Goal: Task Accomplishment & Management: Complete application form

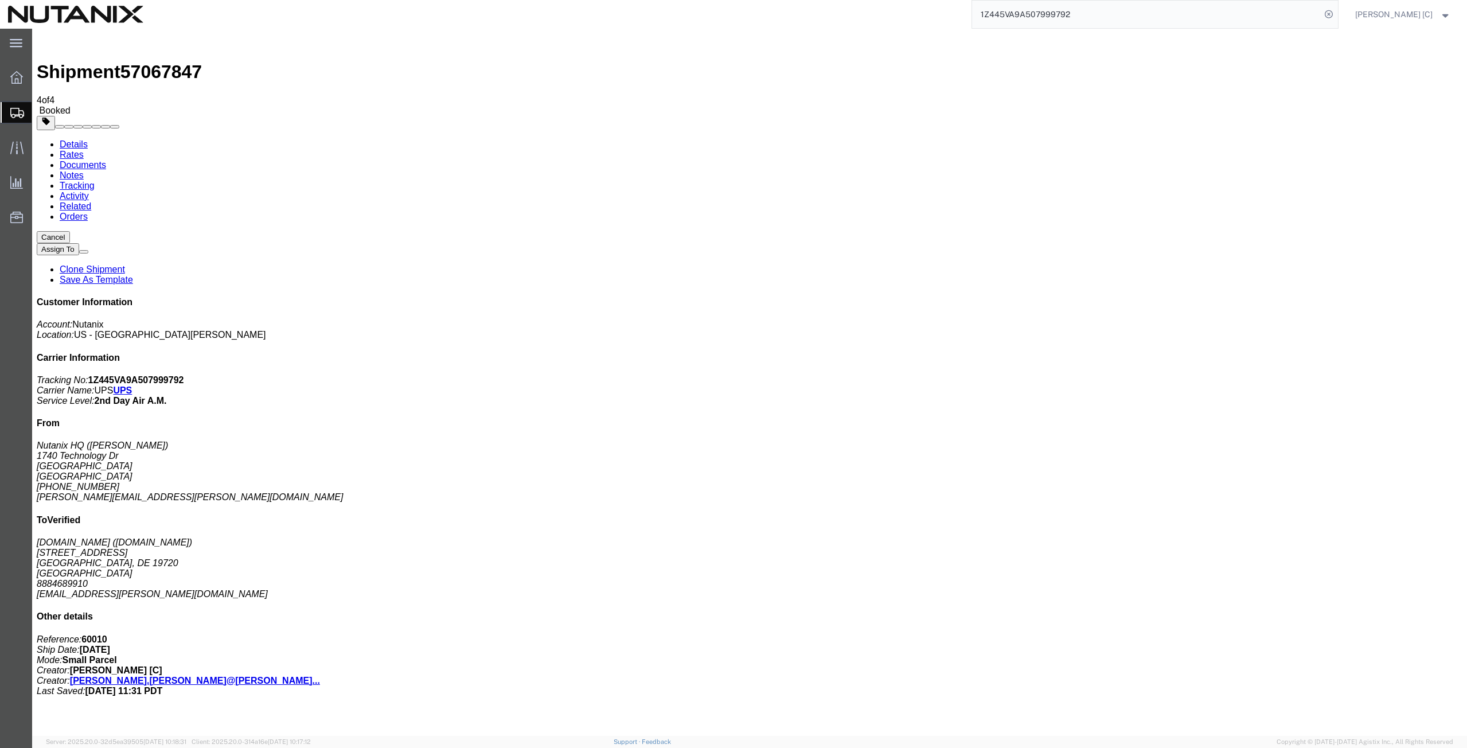
click at [0, 0] on span "Create from Template" at bounding box center [0, 0] width 0 height 0
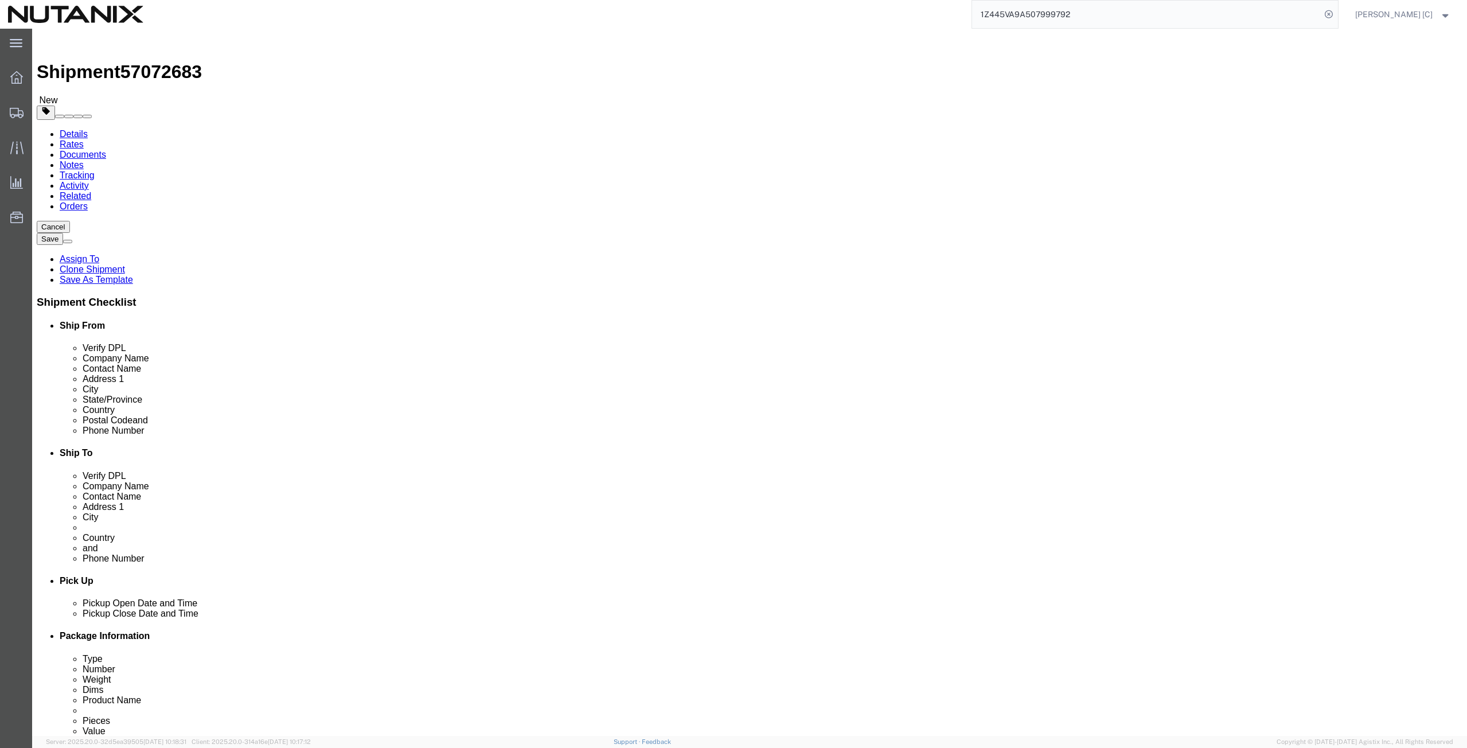
drag, startPoint x: 285, startPoint y: 239, endPoint x: 21, endPoint y: 243, distance: 264.4
click div "Contact Name [PERSON_NAME]"
click p "- Nutanix HQ - ([PERSON_NAME]) [STREET_ADDRESS]"
type input "[PERSON_NAME]"
type input "[PERSON_NAME][EMAIL_ADDRESS][PERSON_NAME][DOMAIN_NAME]"
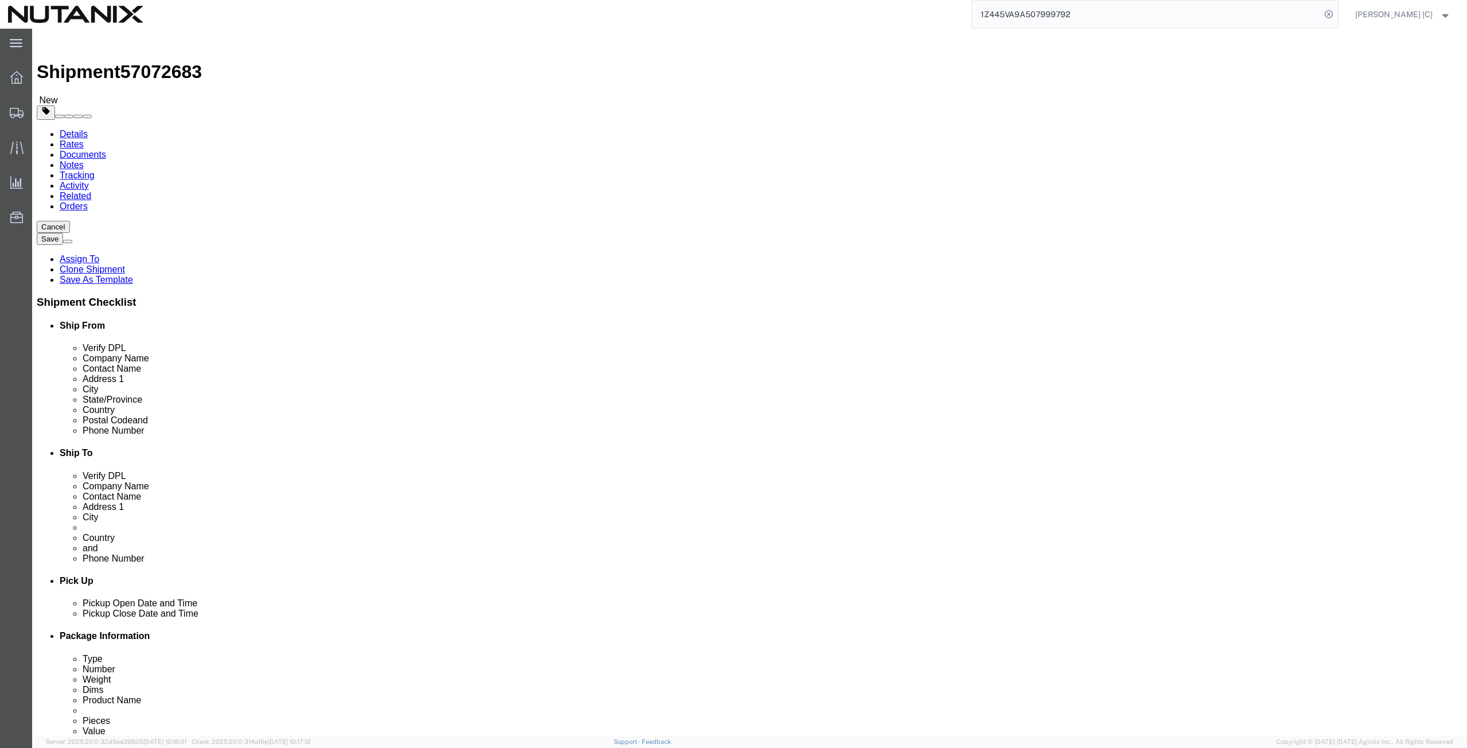
select select "CA"
drag, startPoint x: 277, startPoint y: 239, endPoint x: 97, endPoint y: 247, distance: 179.7
click div "Location Select Select My Profile Location [GEOGRAPHIC_DATA] - [GEOGRAPHIC_DATA…"
click input "[PERSON_NAME]"
drag, startPoint x: 267, startPoint y: 236, endPoint x: 179, endPoint y: 240, distance: 87.8
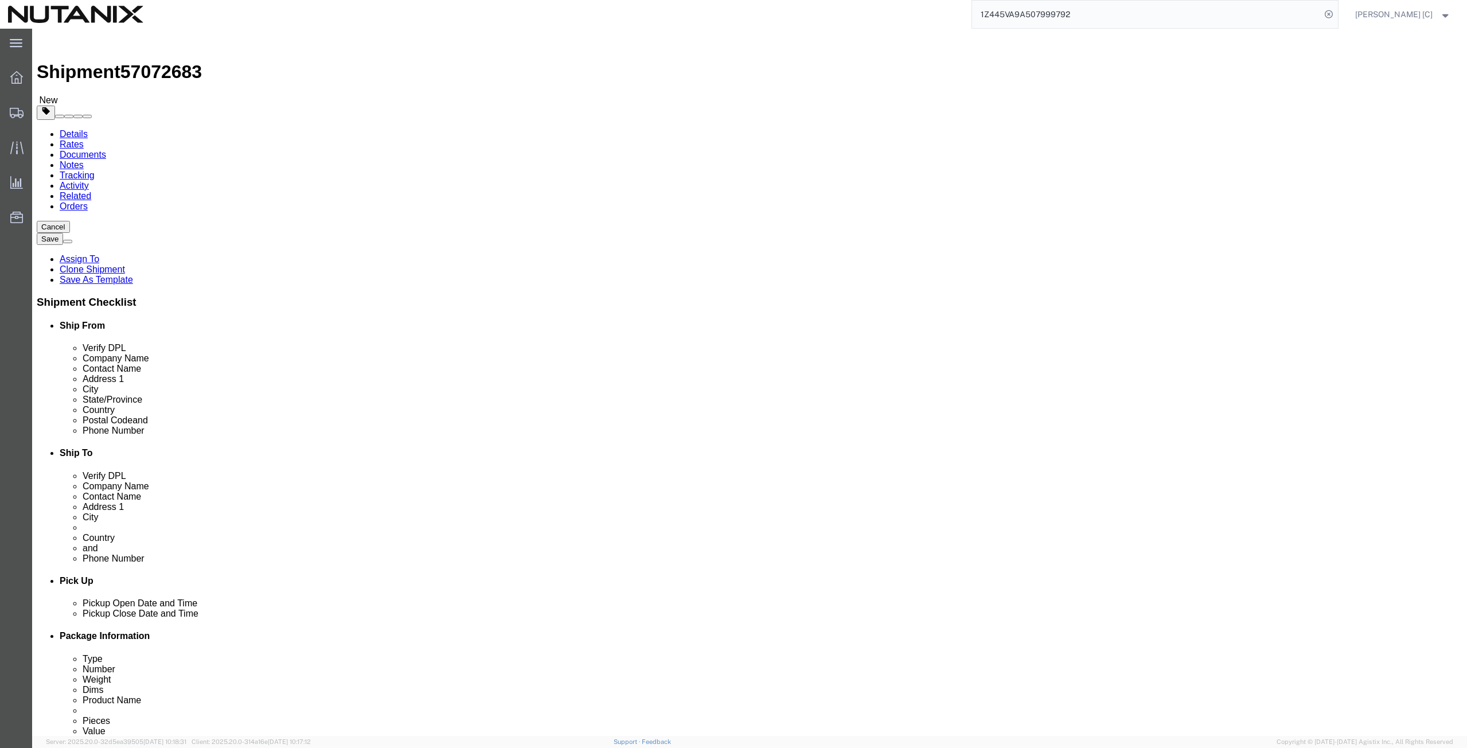
click div "Contact Name [PERSON_NAME] art"
paste input "[PERSON_NAME]"
type input "[PERSON_NAME]"
drag, startPoint x: 926, startPoint y: 213, endPoint x: 634, endPoint y: 227, distance: 292.2
click div "Location Select Select My Profile Location [GEOGRAPHIC_DATA] - [GEOGRAPHIC_DATA…"
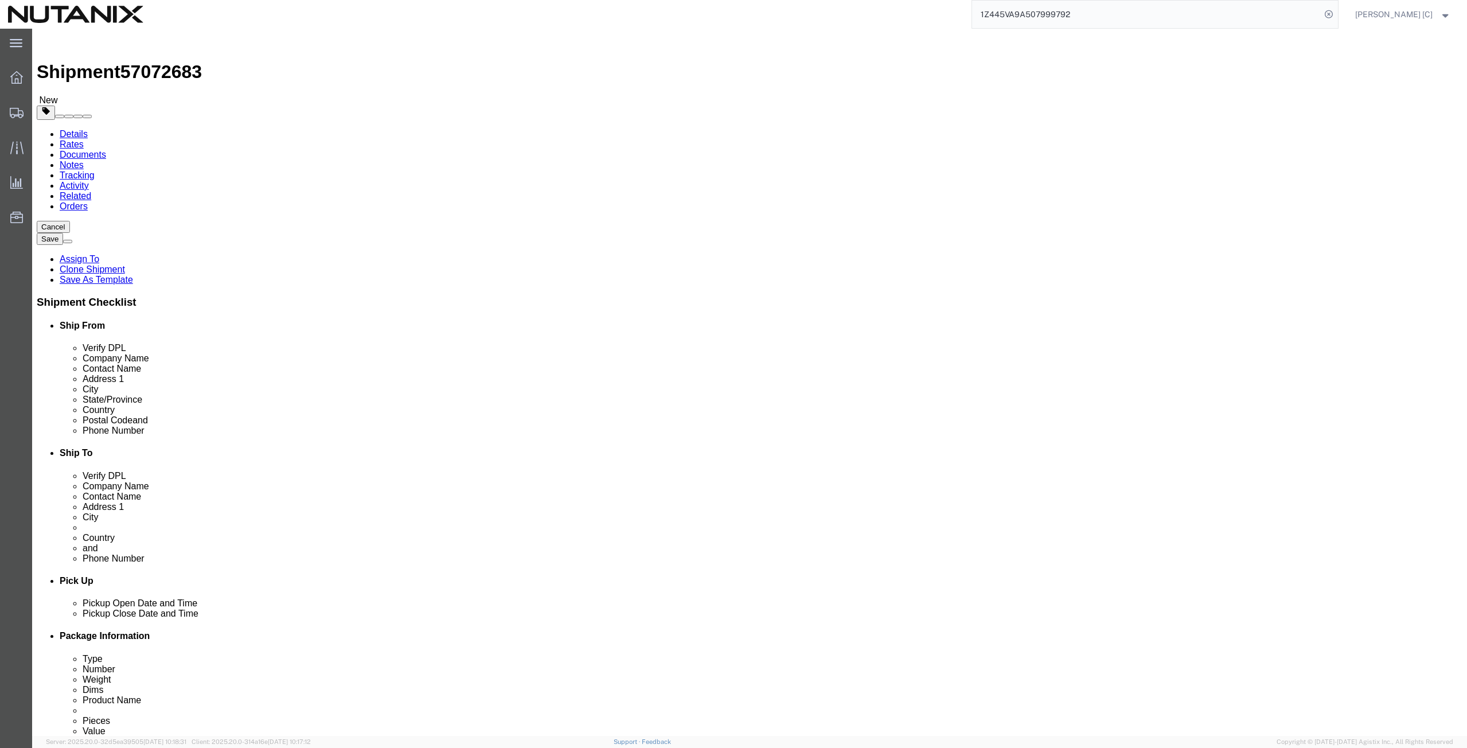
paste input "Tafapolsky & [PERSON_NAME] LLP"
type input "Tafapolsky & [PERSON_NAME] LLP"
drag, startPoint x: 877, startPoint y: 241, endPoint x: 717, endPoint y: 250, distance: 160.3
click div "Location Select Select My Profile Location [GEOGRAPHIC_DATA] - [GEOGRAPHIC_DATA…"
paste input "[PERSON_NAME]"
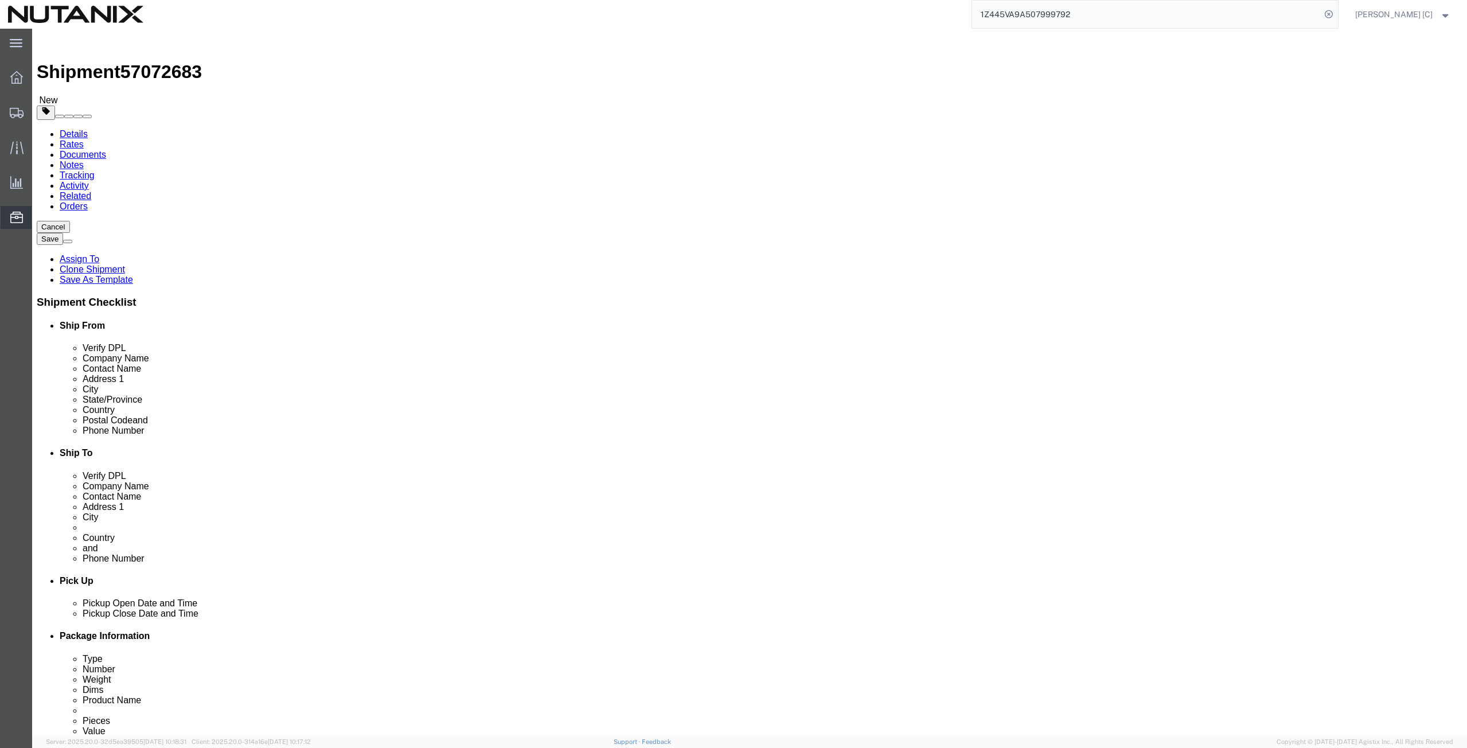
type input "[PERSON_NAME]"
drag, startPoint x: 896, startPoint y: 260, endPoint x: 657, endPoint y: 260, distance: 239.1
click div "Address [STREET_ADDRESS]"
paste input "[STREET_ADDRESS][PERSON_NAME]"
type input "[STREET_ADDRESS][PERSON_NAME]"
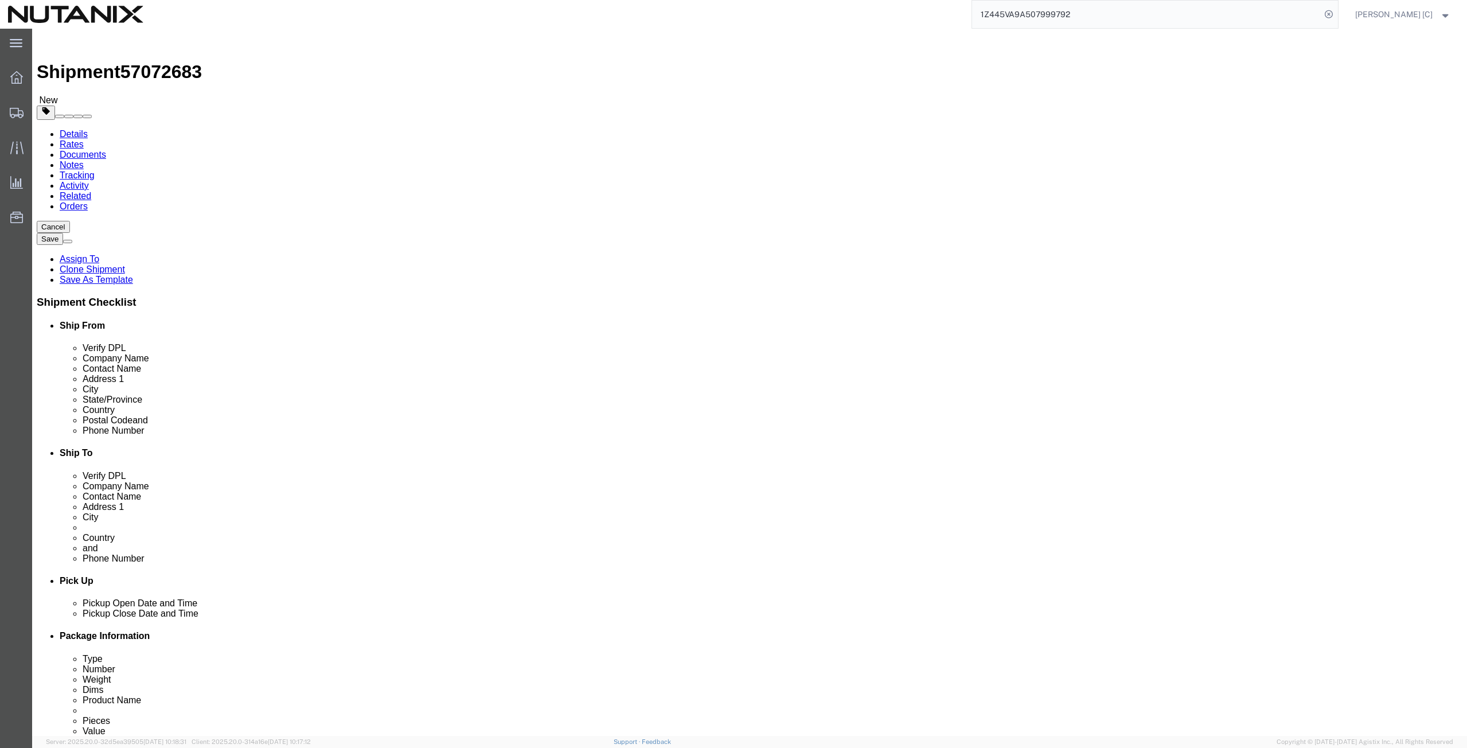
drag, startPoint x: 877, startPoint y: 280, endPoint x: 623, endPoint y: 302, distance: 255.0
click div "Location Select Select My Profile Location [GEOGRAPHIC_DATA] - [GEOGRAPHIC_DATA…"
click input "text"
paste input "Ste. 1400"
type input "Ste. 1400"
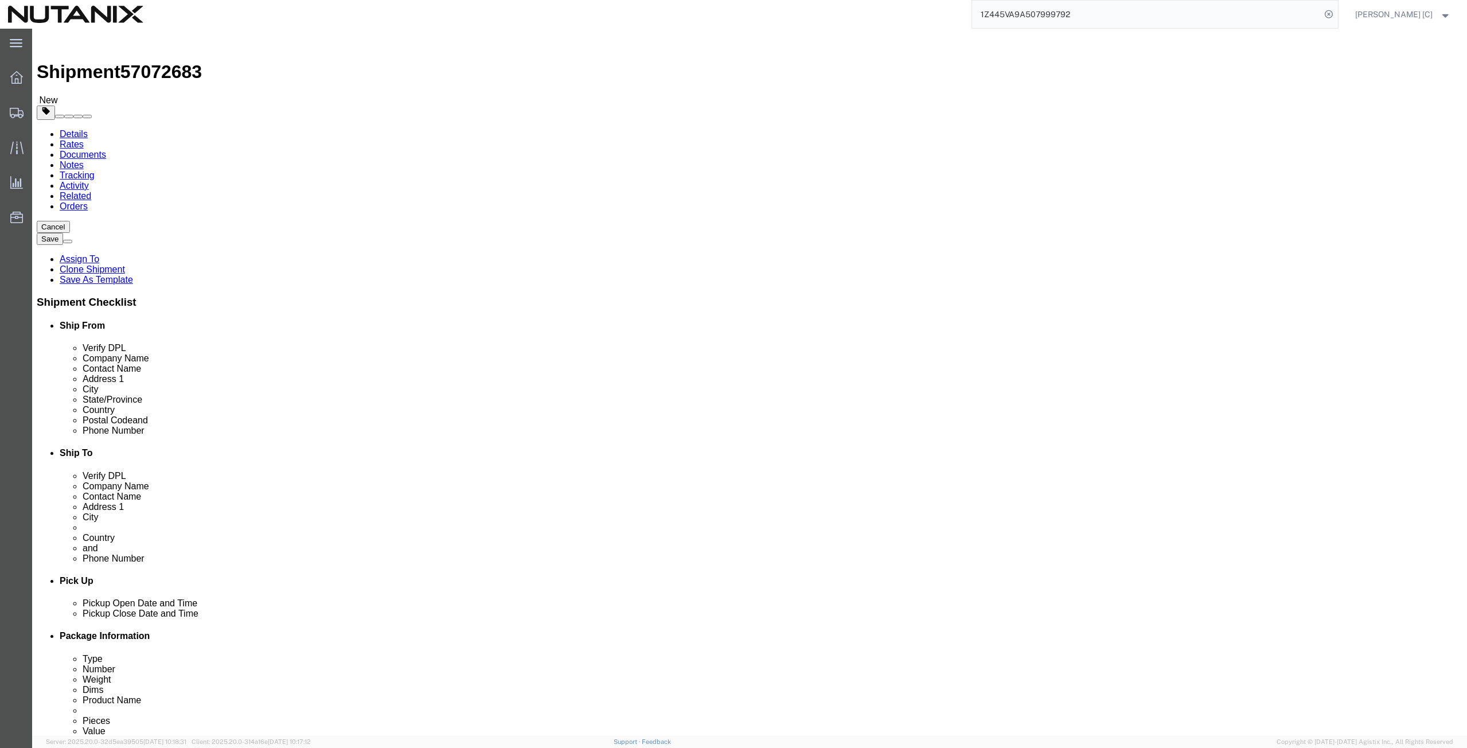
drag, startPoint x: 868, startPoint y: 303, endPoint x: 728, endPoint y: 313, distance: 139.7
click div "Location Select Select My Profile Location [GEOGRAPHIC_DATA] - [GEOGRAPHIC_DATA…"
paste input "[GEOGRAPHIC_DATA]"
type input "[GEOGRAPHIC_DATA]"
type input "c"
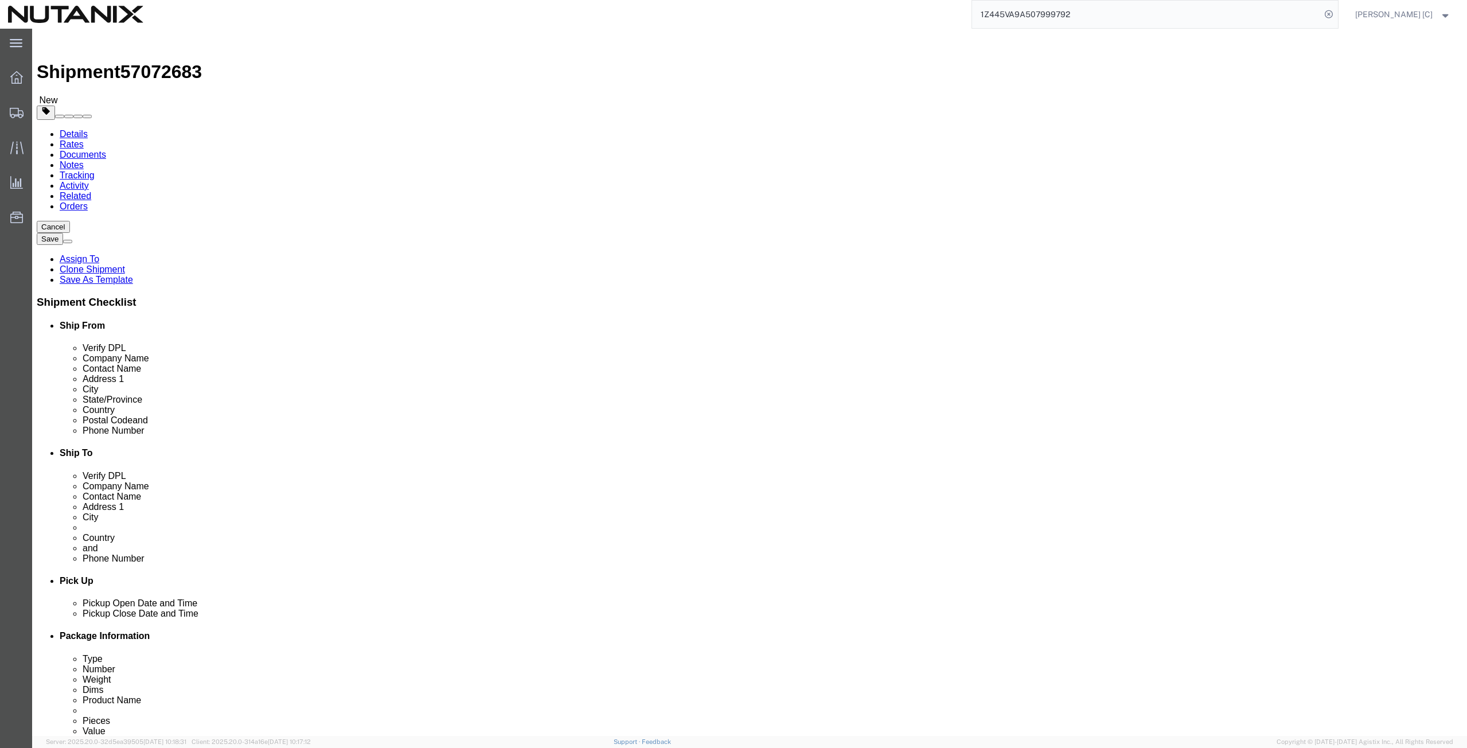
scroll to position [3662, 0]
select select "US"
type input "cal"
select select "CA"
drag, startPoint x: 850, startPoint y: 365, endPoint x: 654, endPoint y: 392, distance: 197.3
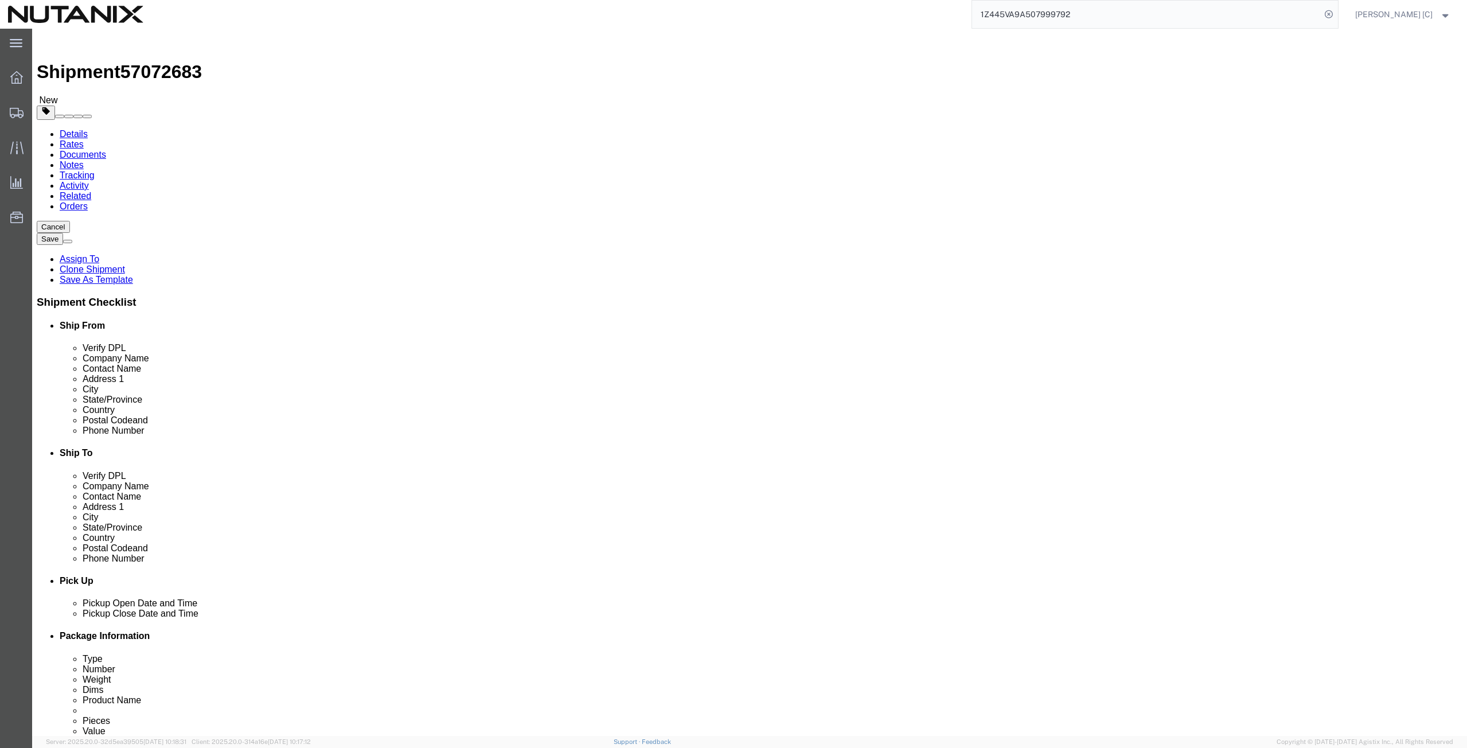
click div "Location Select Select My Profile Location [GEOGRAPHIC_DATA] - [GEOGRAPHIC_DATA…"
paste input "94105"
type input "94105"
drag, startPoint x: 933, startPoint y: 410, endPoint x: 640, endPoint y: 408, distance: 293.1
click div "Email [PERSON_NAME][EMAIL_ADDRESS][PERSON_NAME][DOMAIN_NAME]"
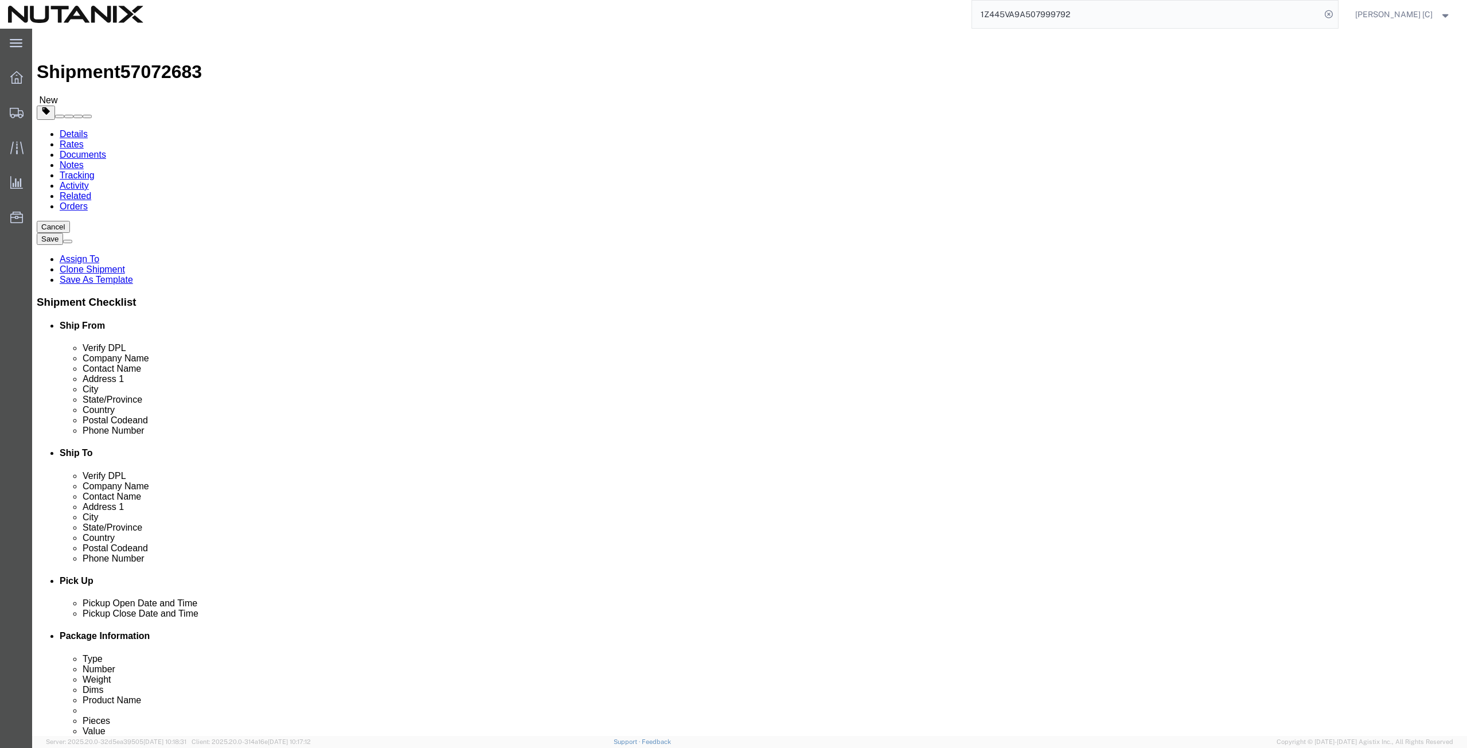
click input "[PERSON_NAME][EMAIL_ADDRESS][PERSON_NAME][DOMAIN_NAME]"
drag, startPoint x: 941, startPoint y: 412, endPoint x: 827, endPoint y: 409, distance: 114.1
click div "[PERSON_NAME][EMAIL_ADDRESS][PERSON_NAME][DOMAIN_NAME]"
paste input "Email Address shyam.[PERSON_NAME]"
click input "Email Address [EMAIL_ADDRESS][PERSON_NAME][DOMAIN_NAME]"
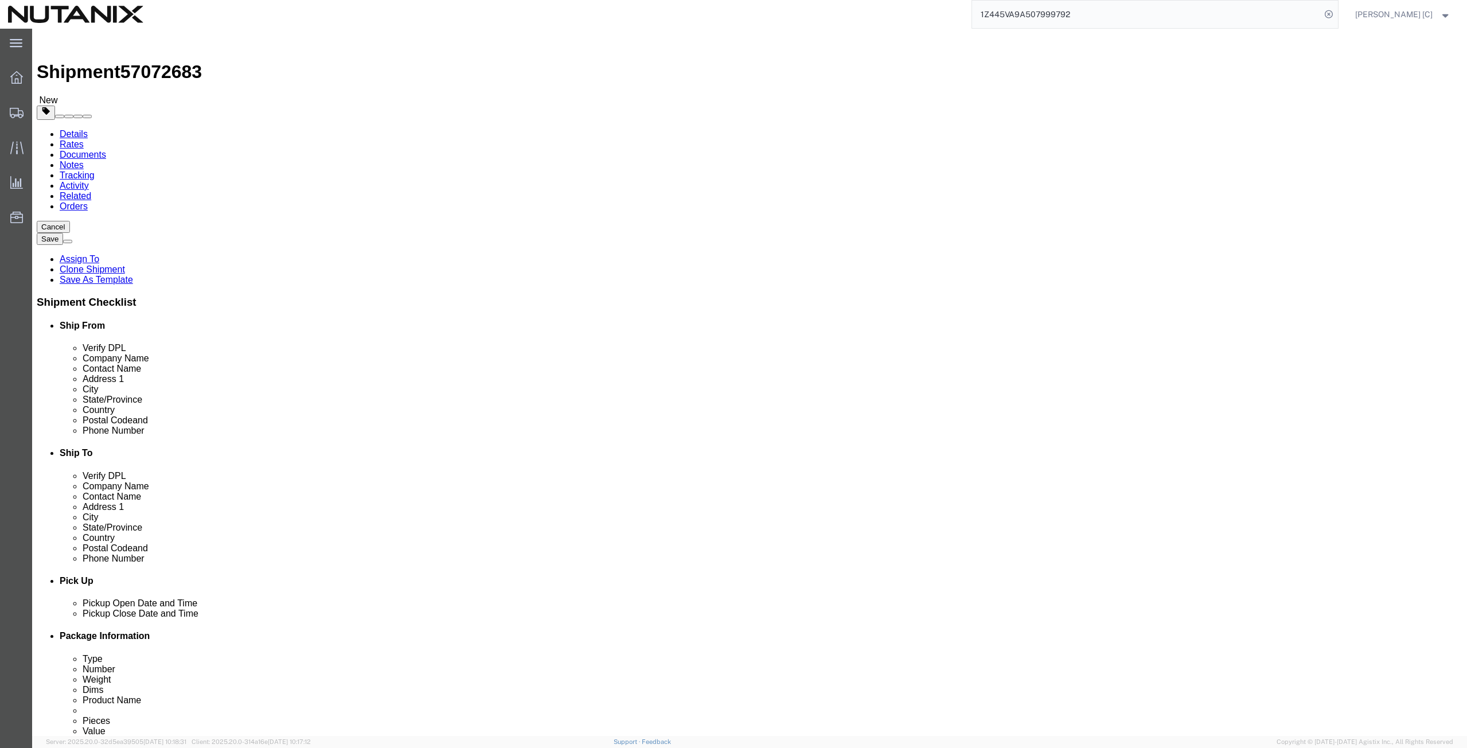
click input "[EMAIL_ADDRESS][PERSON_NAME][DOMAIN_NAME]"
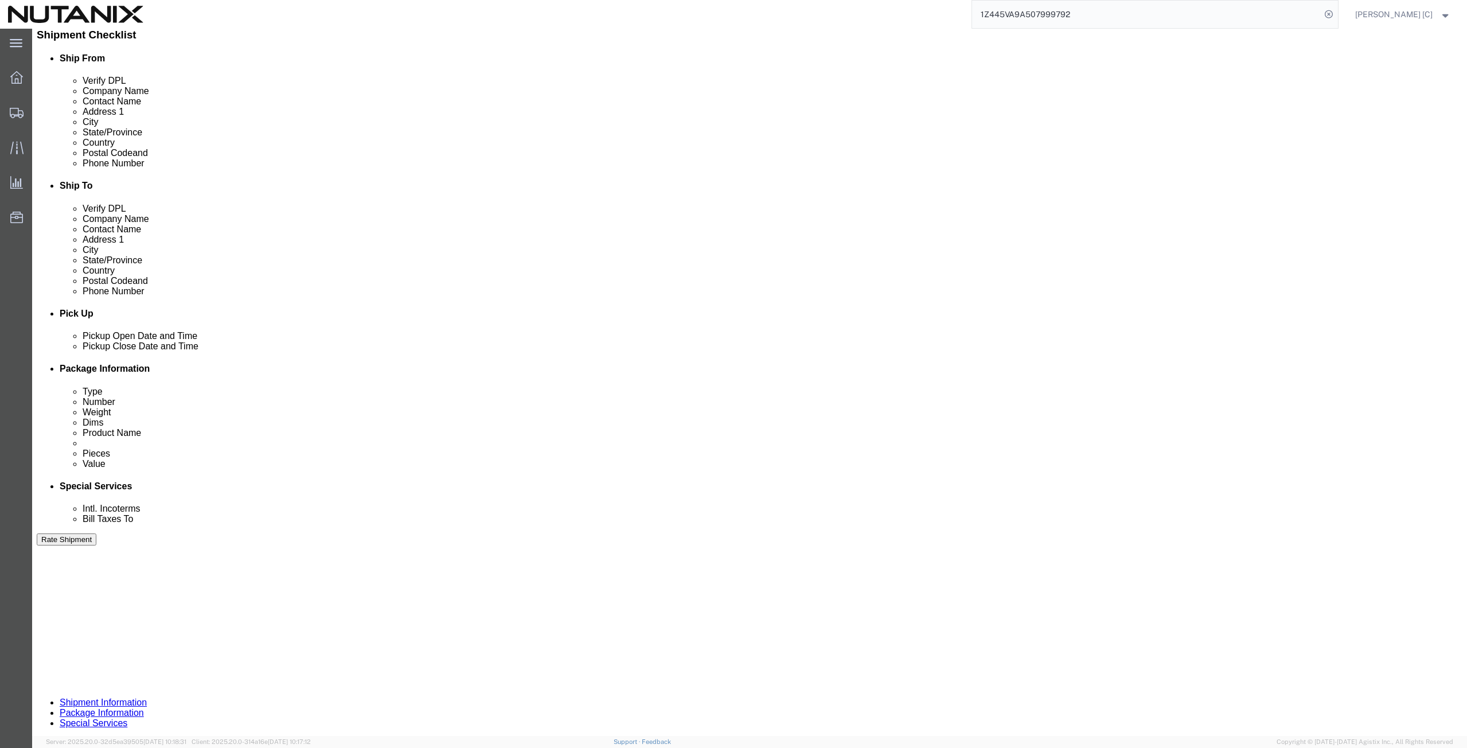
scroll to position [278, 0]
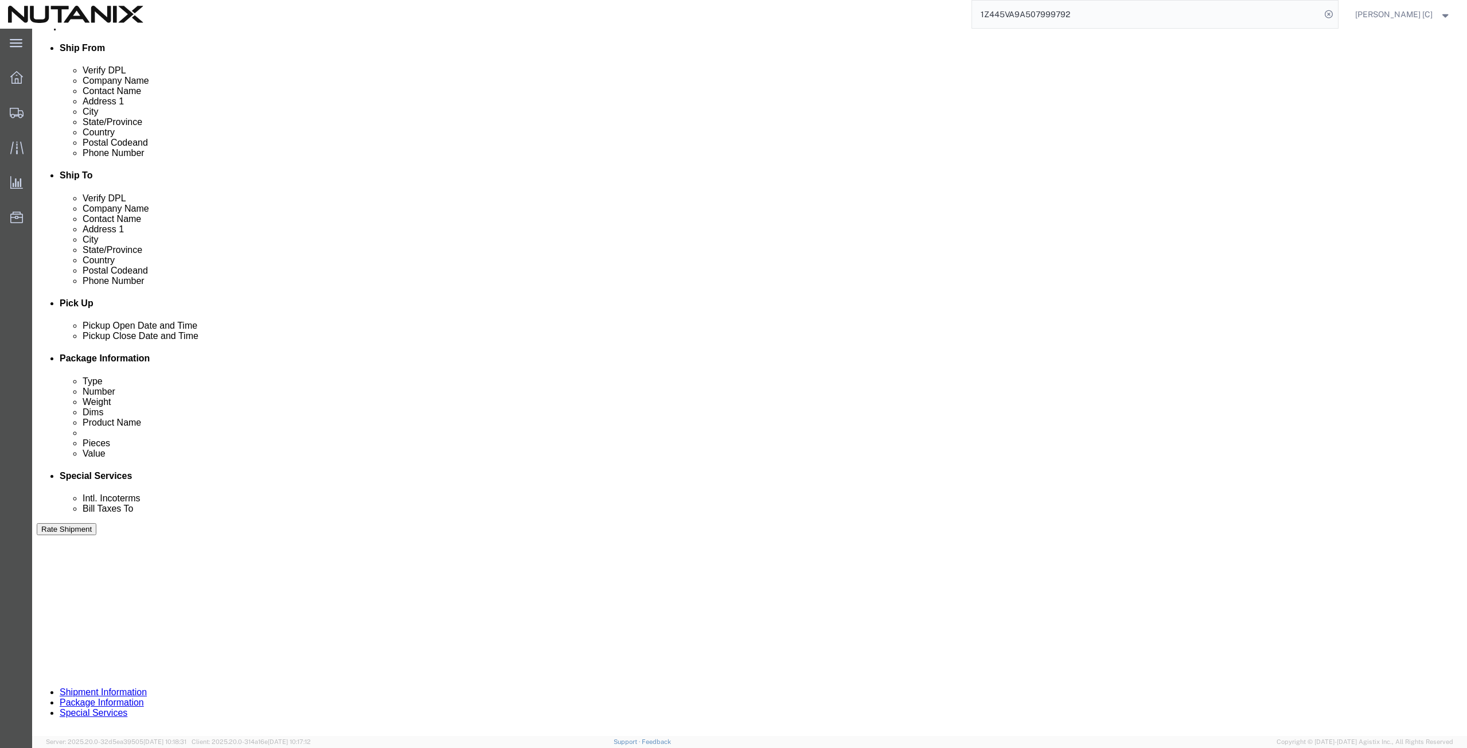
type input "[EMAIL_ADDRESS][PERSON_NAME][DOMAIN_NAME]"
drag, startPoint x: 244, startPoint y: 430, endPoint x: 113, endPoint y: 427, distance: 131.4
click div "Select Account Type Activity ID Airline Appointment Number ASN Batch Request # …"
type input "60015"
click button "Continue"
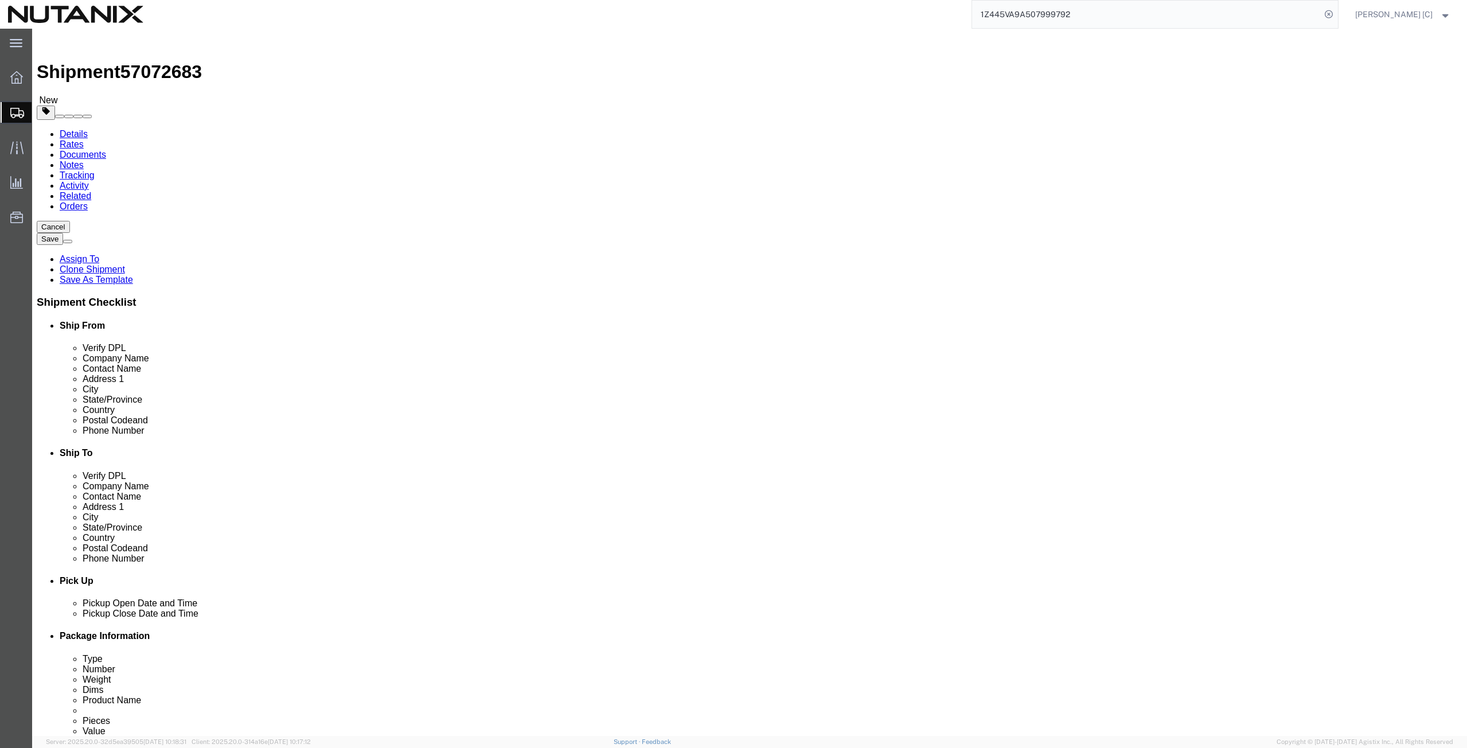
click div "Pieces: 1.00 Each Total value: 1.00 USD"
drag, startPoint x: 345, startPoint y: 347, endPoint x: 382, endPoint y: 373, distance: 45.3
click div
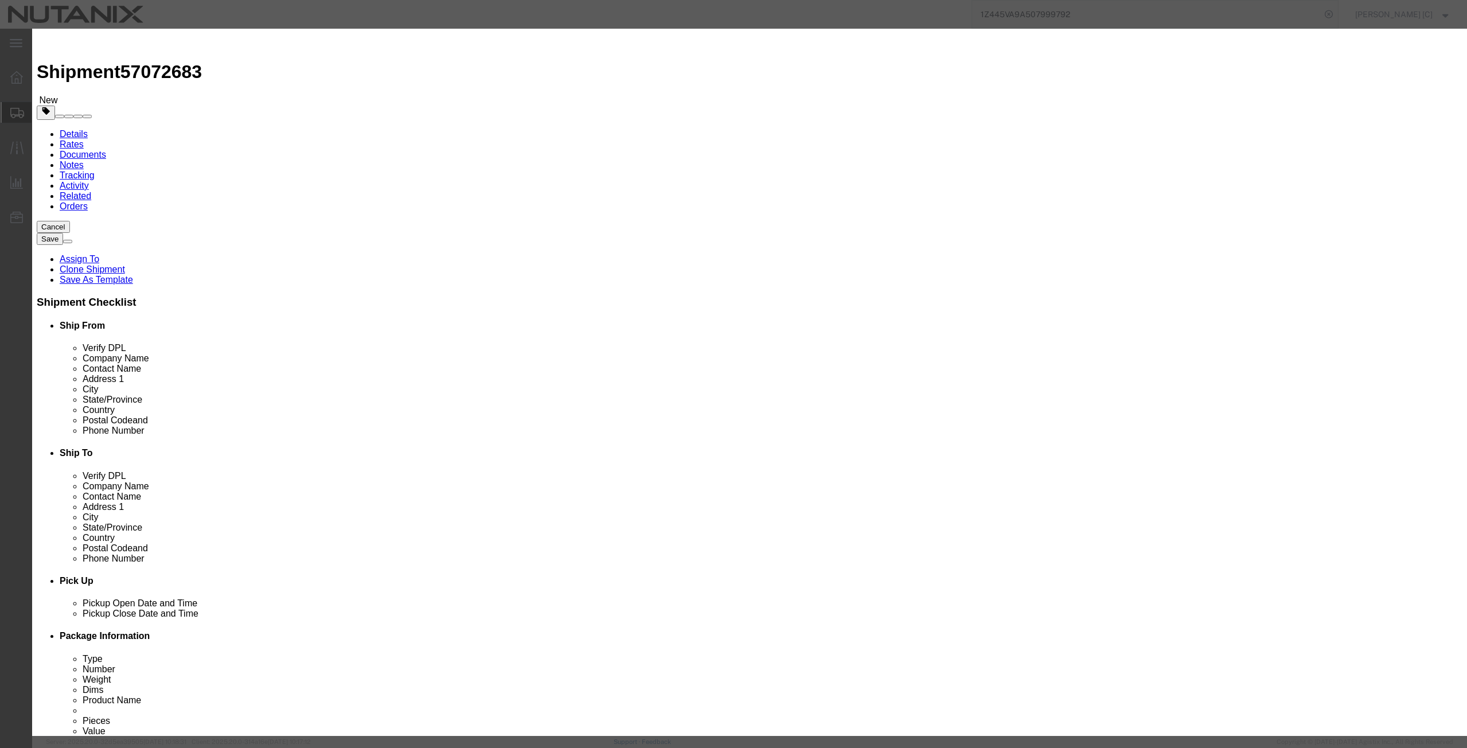
click input "Legal Documents-Employee use only"
type input "Legal Documents"
click textarea "Legal Documents-Employee use only"
type textarea "Legal Documents"
click button "Save & Close"
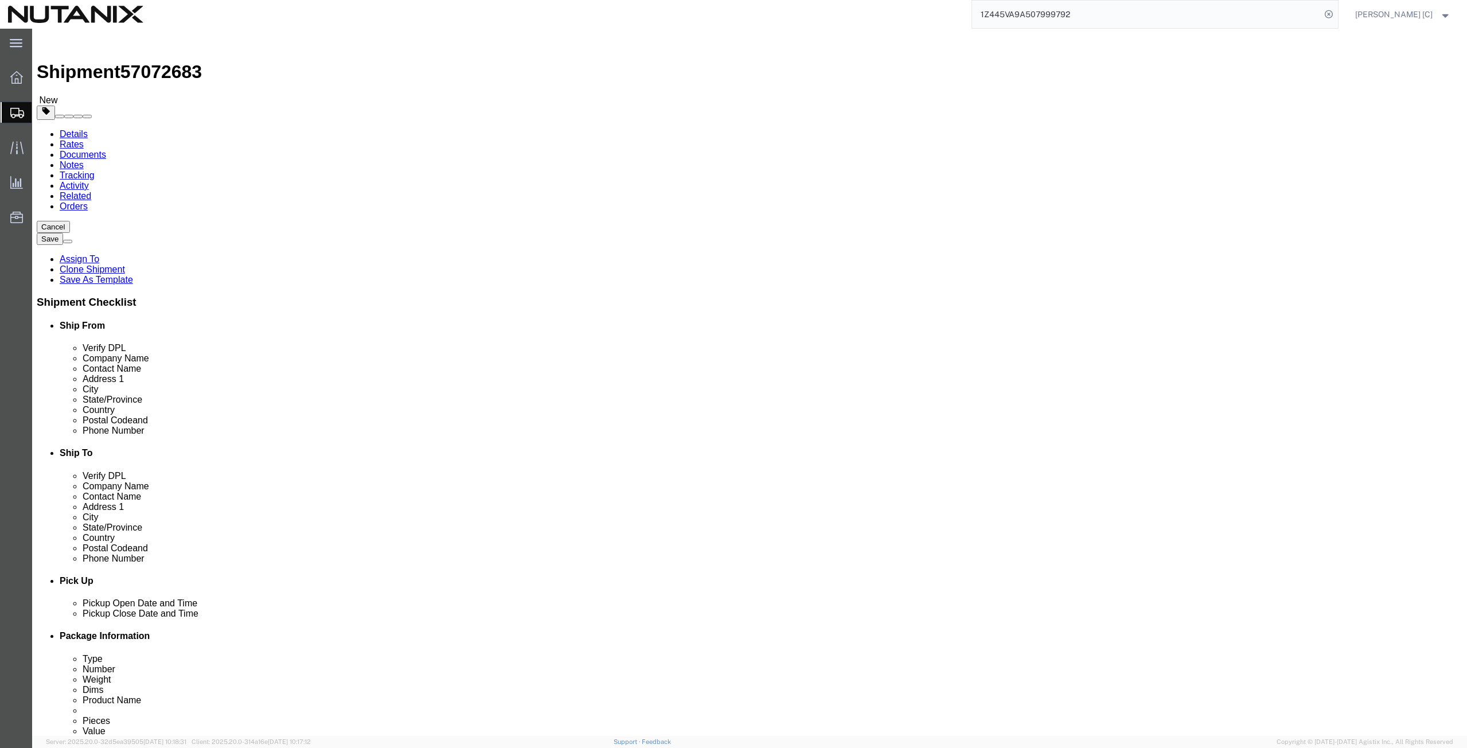
click icon
drag, startPoint x: 963, startPoint y: 412, endPoint x: 807, endPoint y: 405, distance: 156.2
click div "[EMAIL_ADDRESS][PERSON_NAME][DOMAIN_NAME]"
paste input "megan.thai@tandslaw"
type input "[EMAIL_ADDRESS][DOMAIN_NAME]"
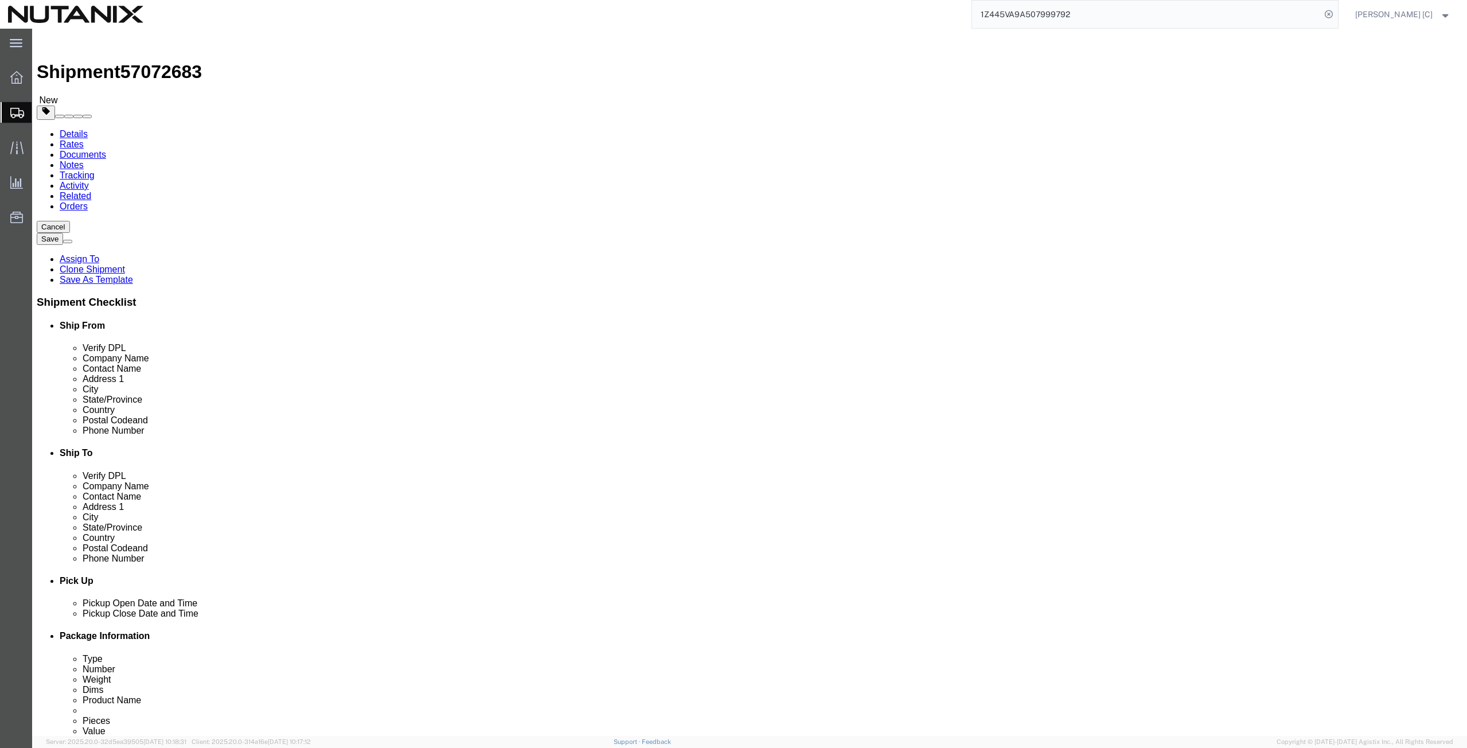
scroll to position [268, 0]
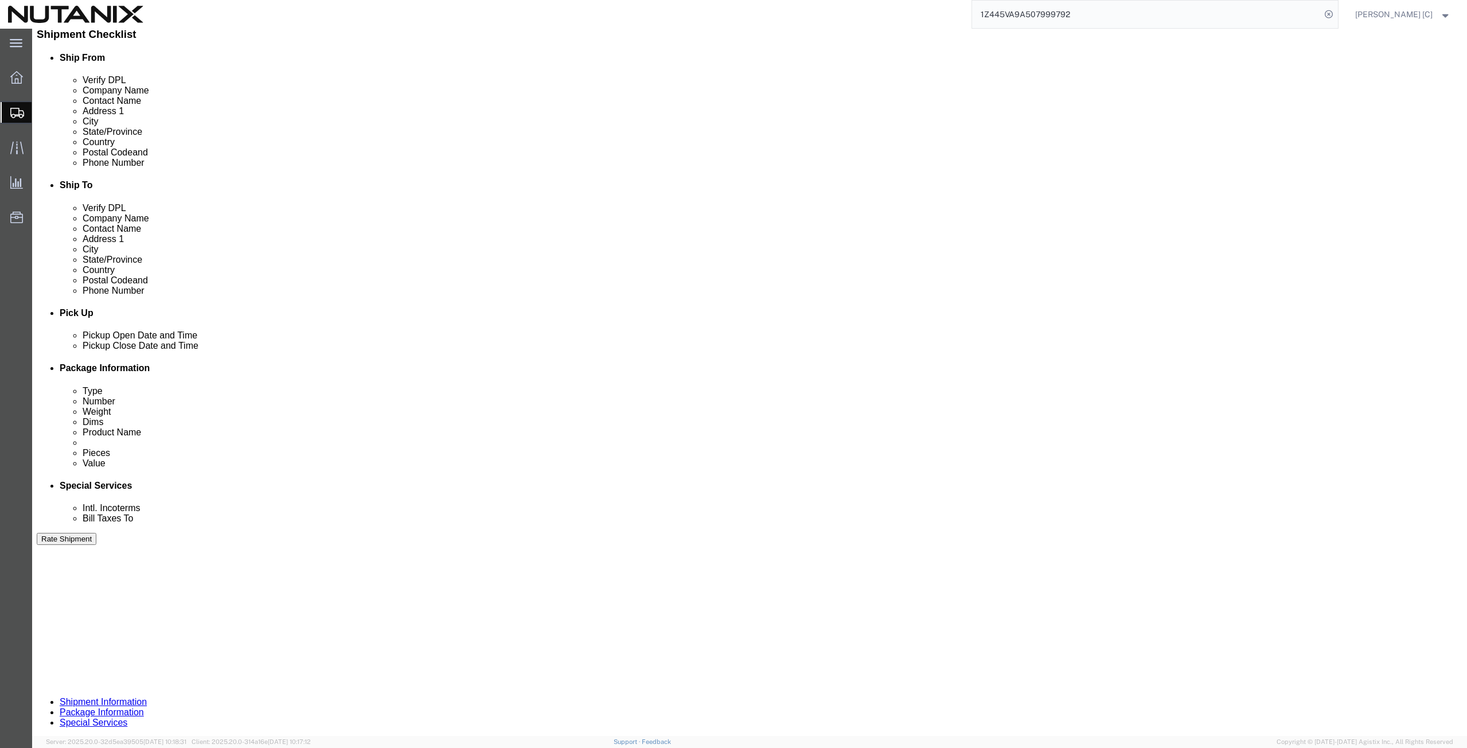
click button "Continue"
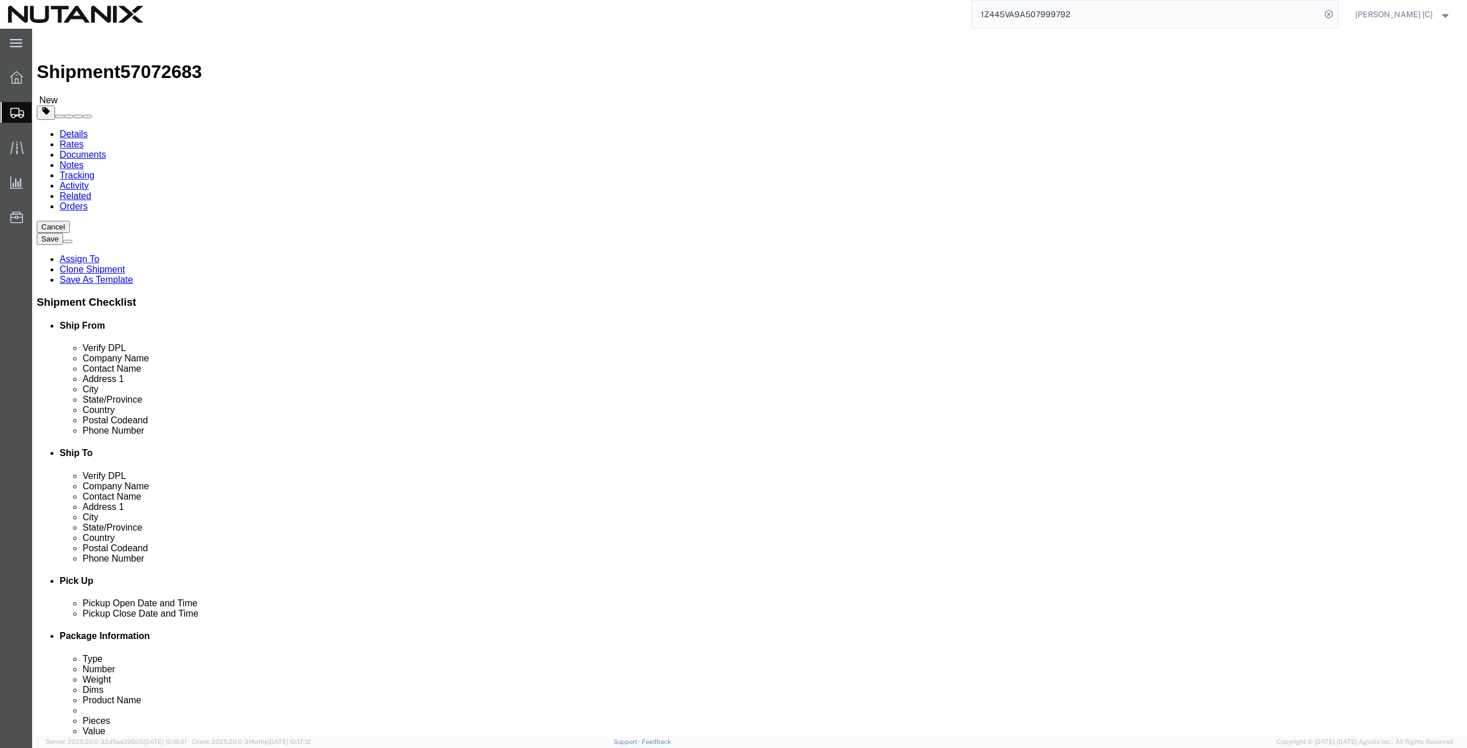
click button "Continue"
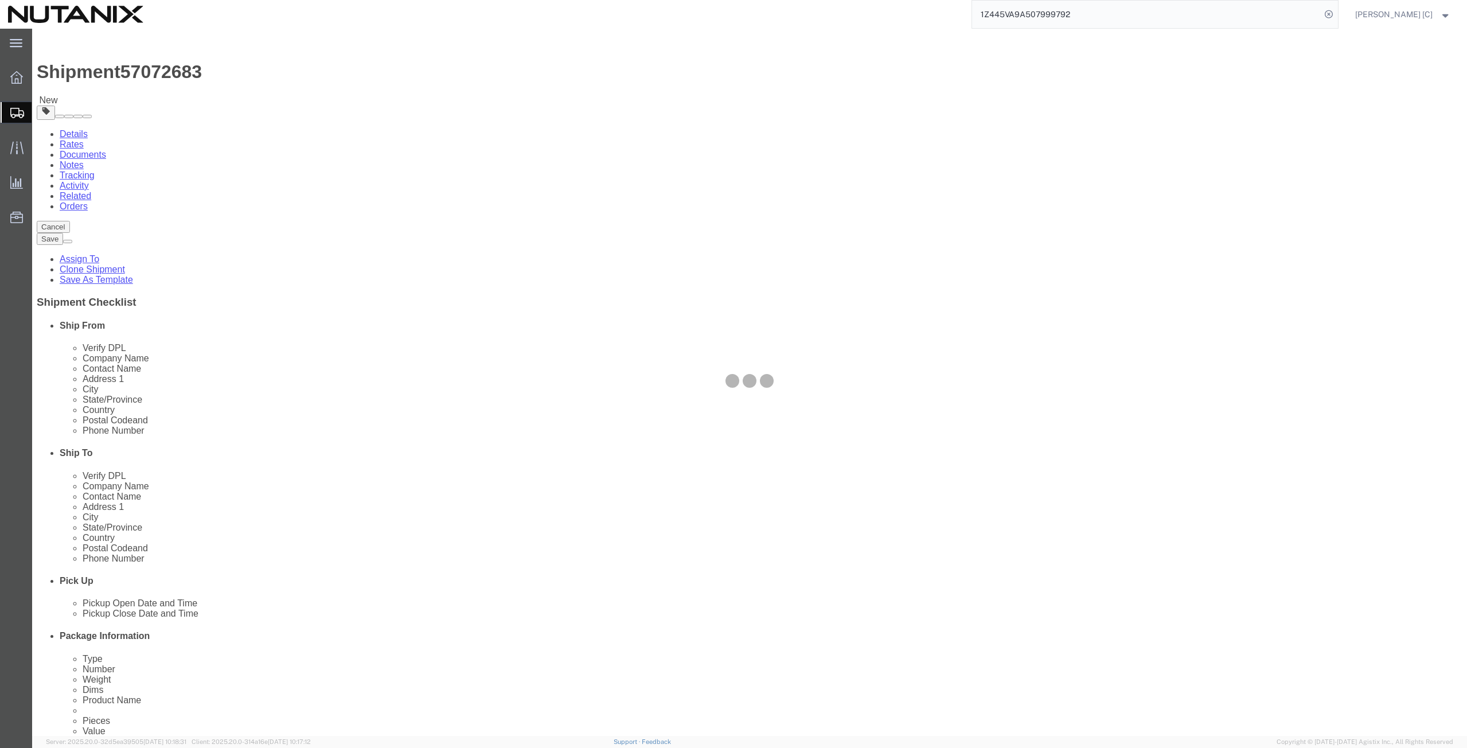
select select
select select "COSTCENTER"
select select "48694"
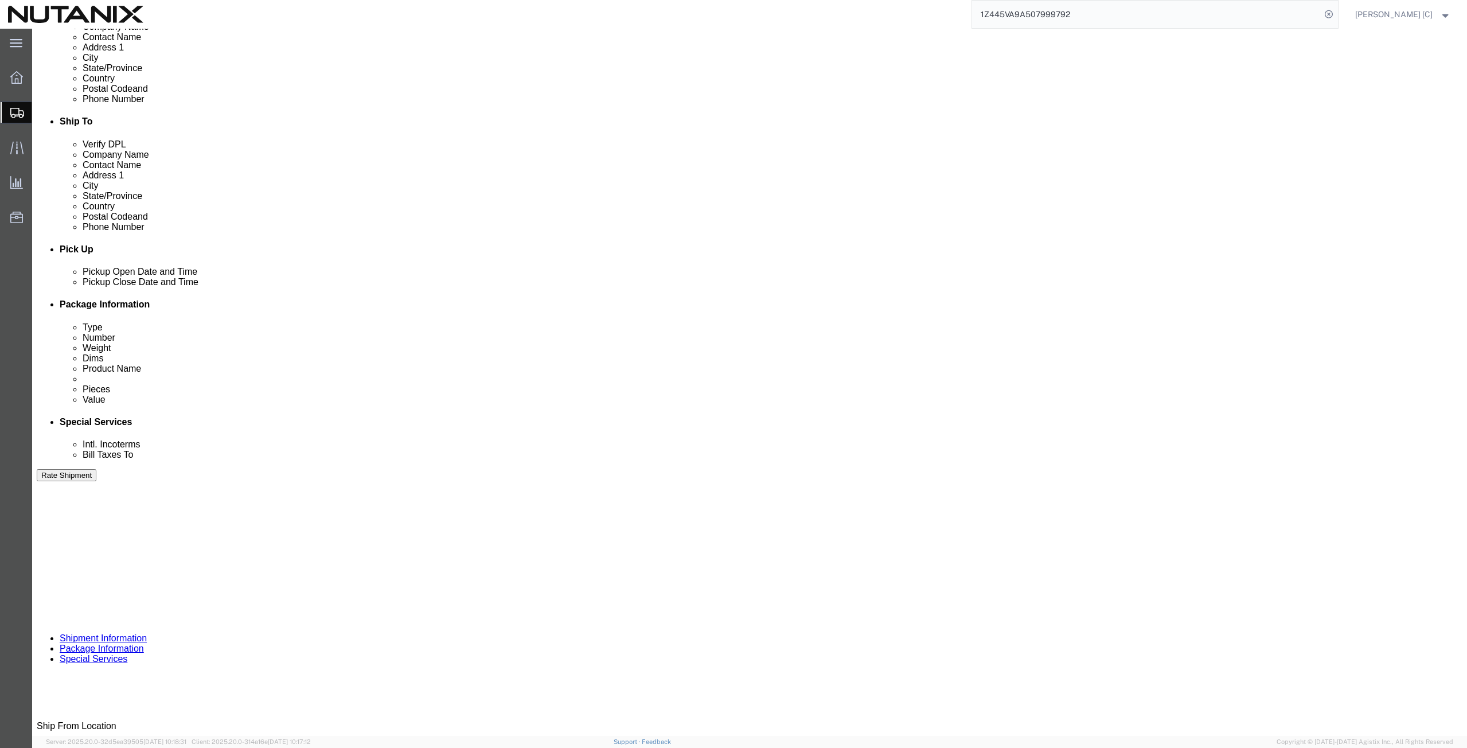
scroll to position [399, 0]
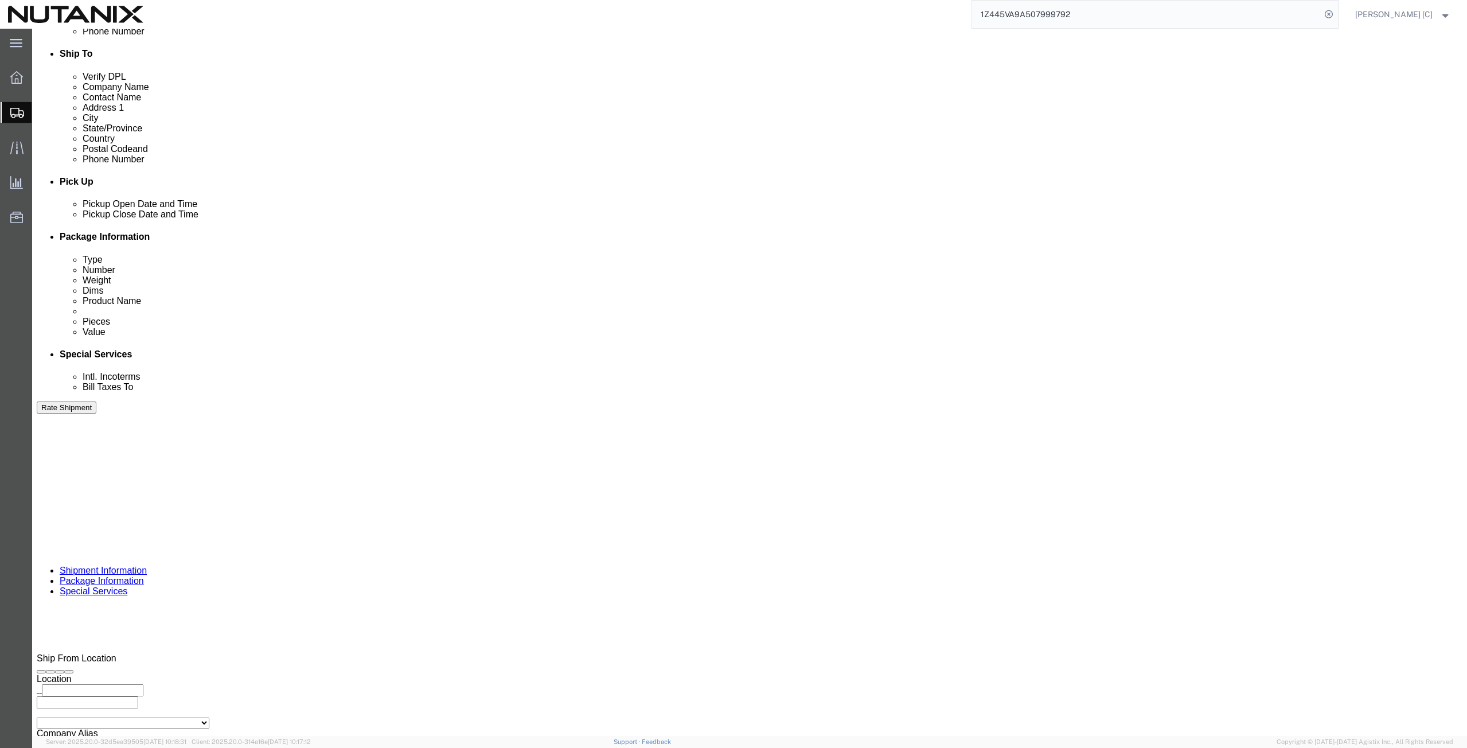
click input "text"
paste input "[EMAIL_ADDRESS][PERSON_NAME][DOMAIN_NAME]"
type input "[EMAIL_ADDRESS][PERSON_NAME][DOMAIN_NAME]"
type input "art"
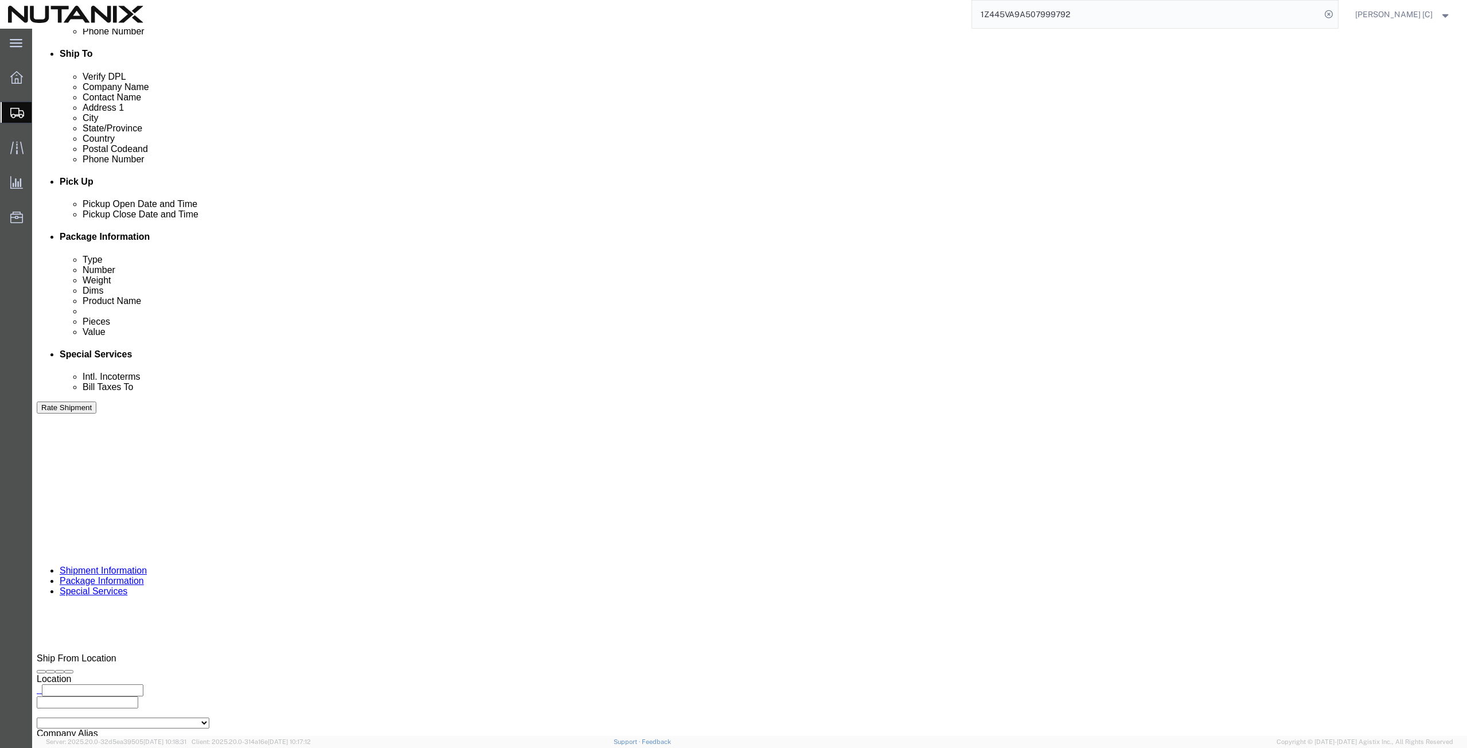
type input "[EMAIL_ADDRESS][PERSON_NAME][DOMAIN_NAME],[PERSON_NAME][DOMAIN_NAME][EMAIL_ADDR…"
click button "Rate Shipment"
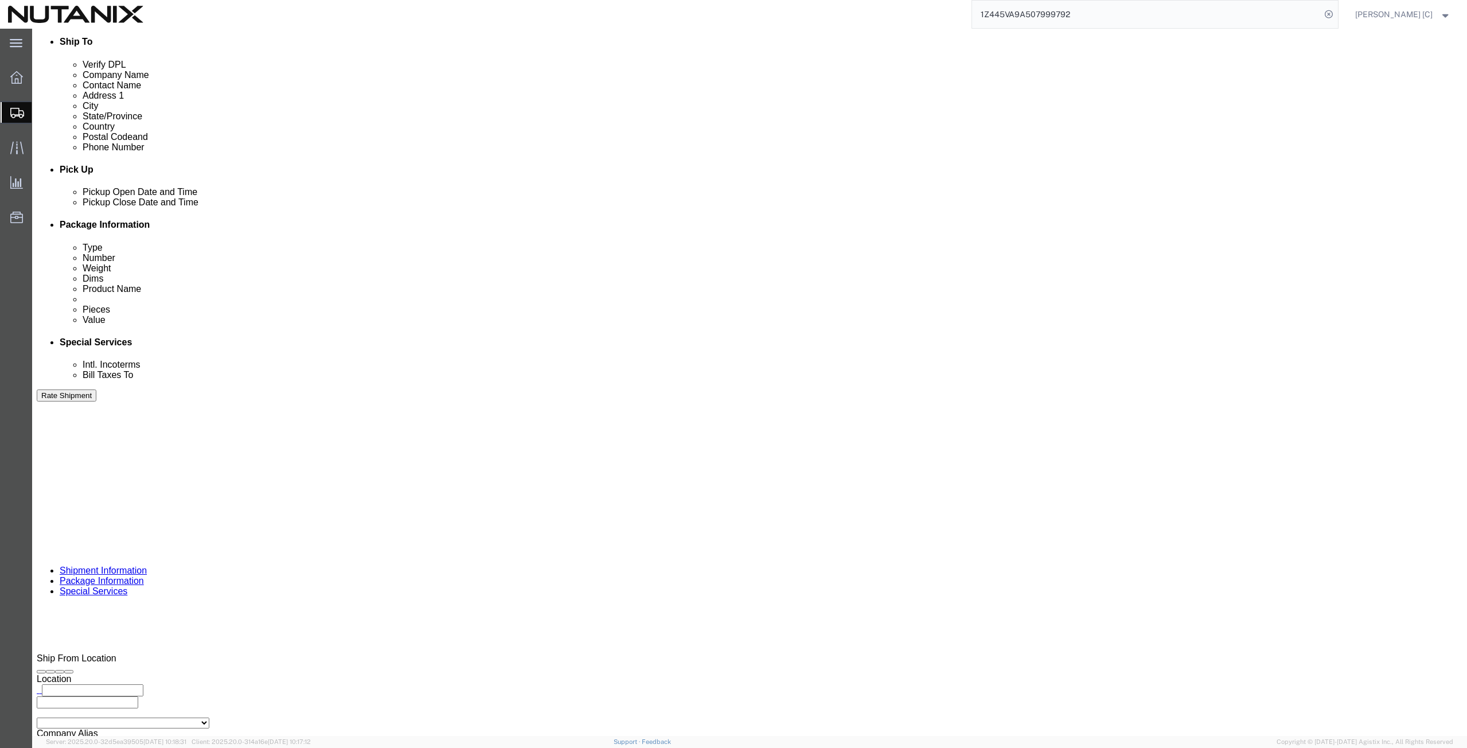
click button "Rate Shipment"
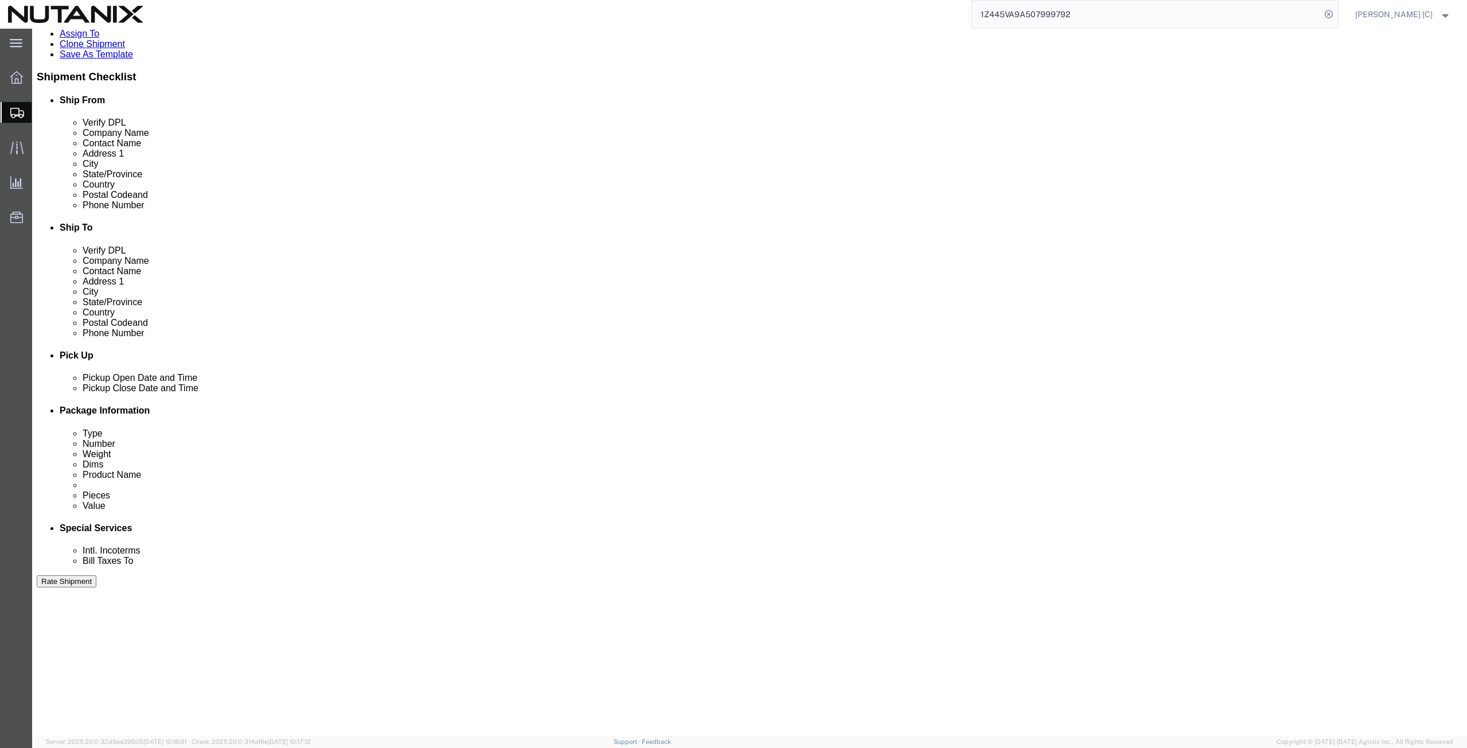
scroll to position [191, 0]
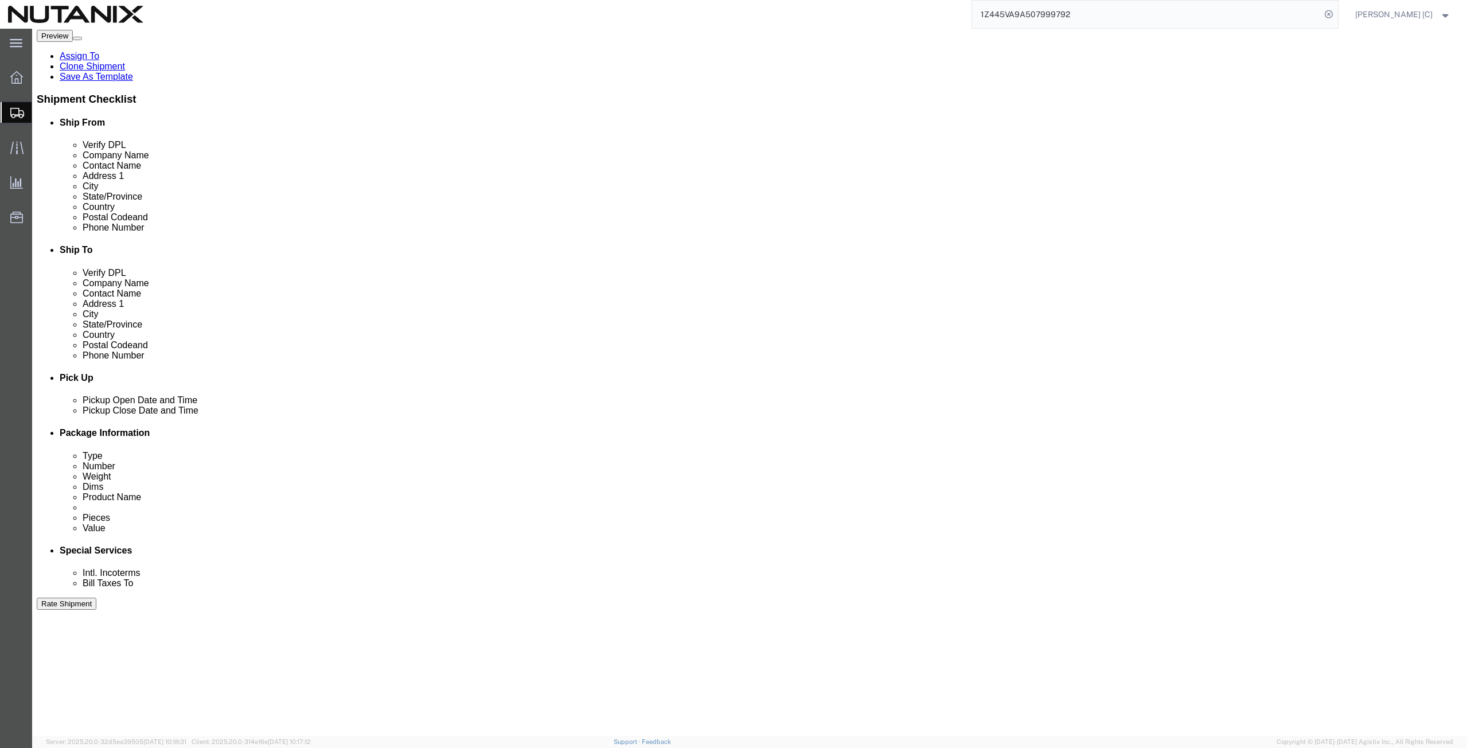
drag, startPoint x: 928, startPoint y: 247, endPoint x: 372, endPoint y: 268, distance: 556.7
click div "Ship From Location Location Select Select My Profile Location [GEOGRAPHIC_DATA]…"
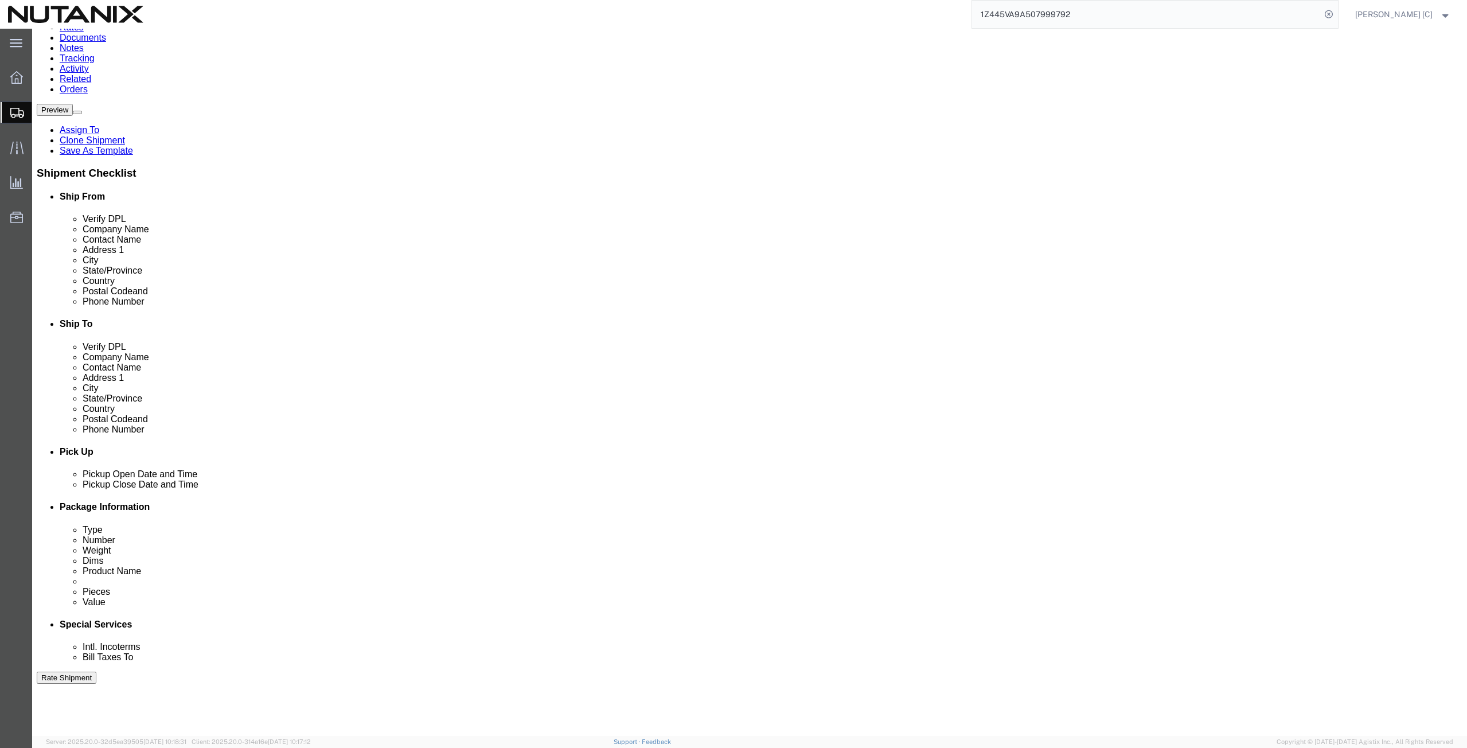
scroll to position [0, 0]
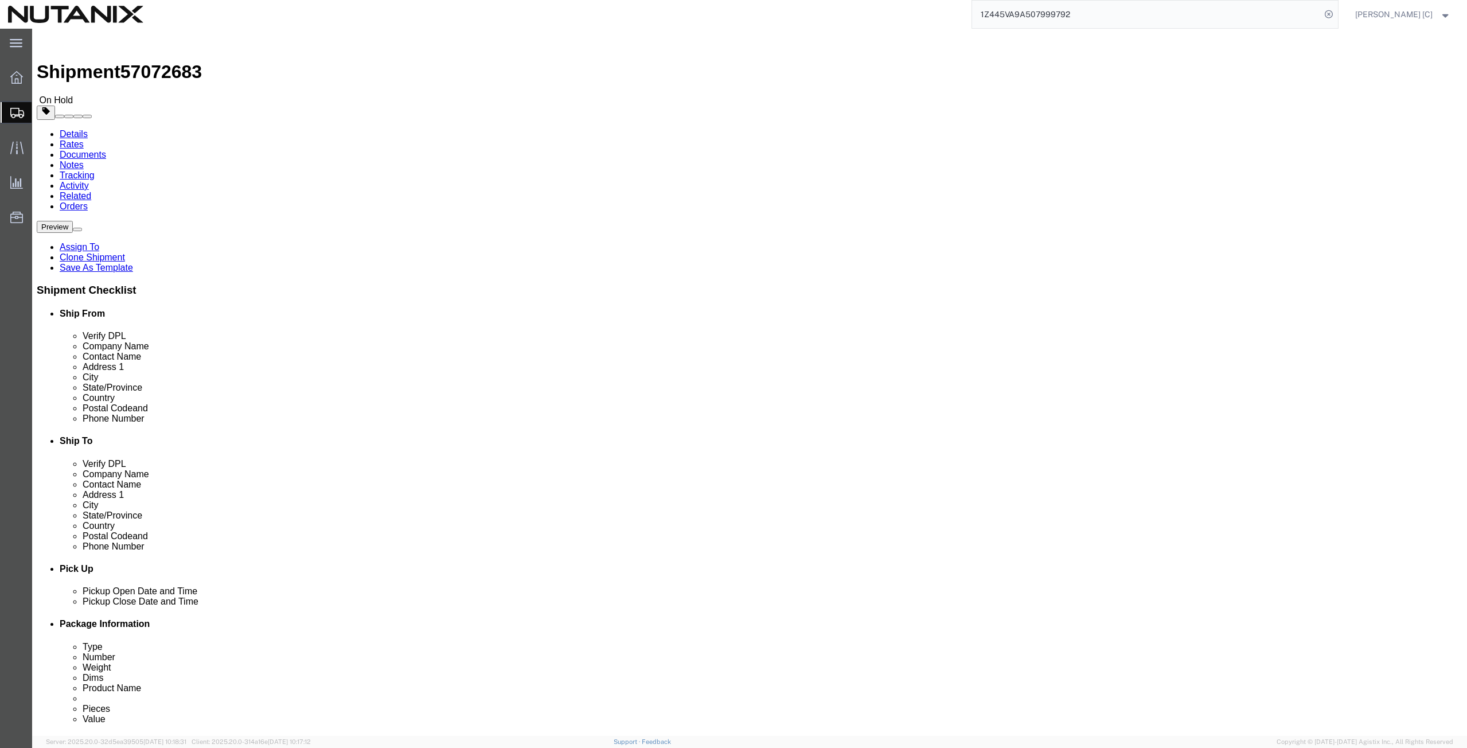
type input "[PHONE_NUMBER]"
click button "Rate Shipment"
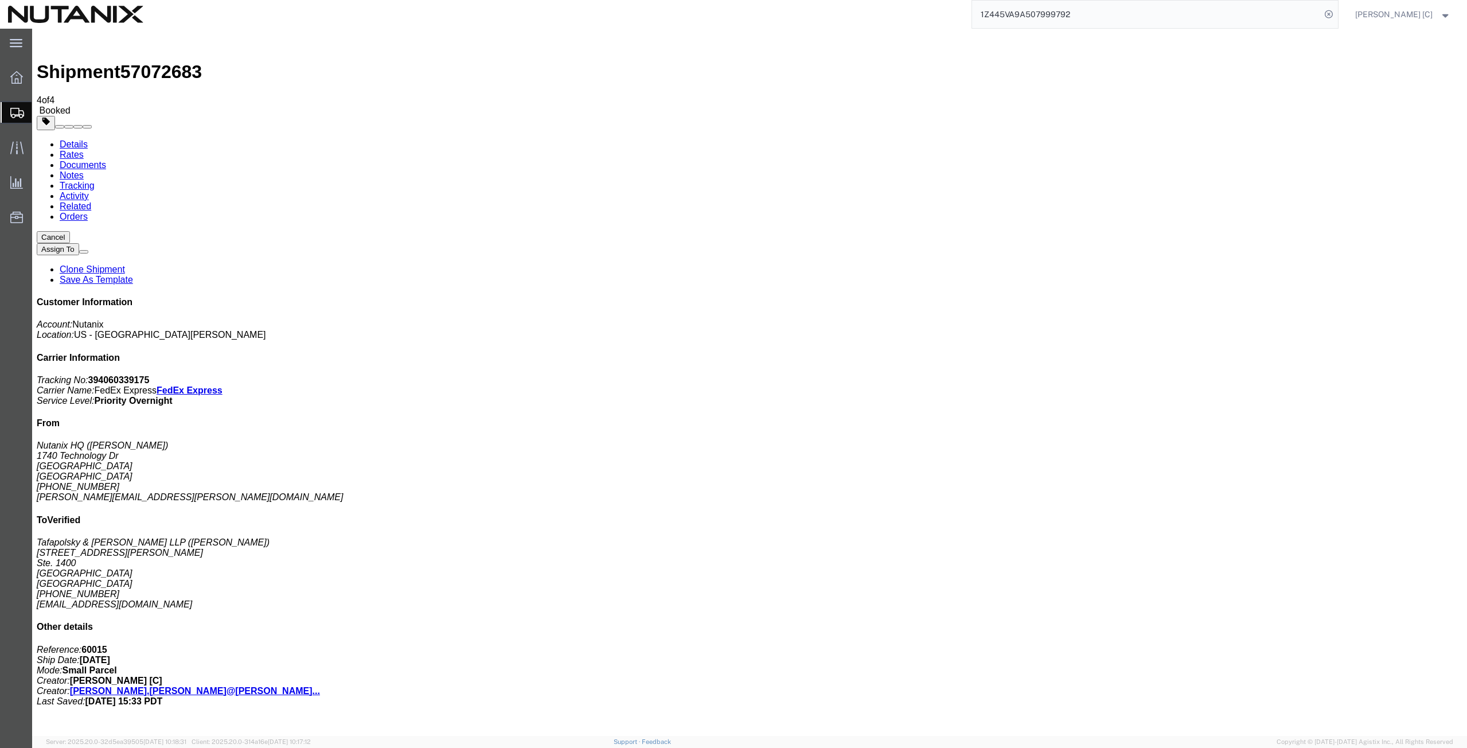
drag, startPoint x: 674, startPoint y: 221, endPoint x: 658, endPoint y: 241, distance: 24.9
drag, startPoint x: 1082, startPoint y: 12, endPoint x: 814, endPoint y: 18, distance: 267.9
click at [814, 18] on div "1Z445VA9A507999792" at bounding box center [744, 14] width 1187 height 29
type input "391683098358"
